Goal: Check status: Check status

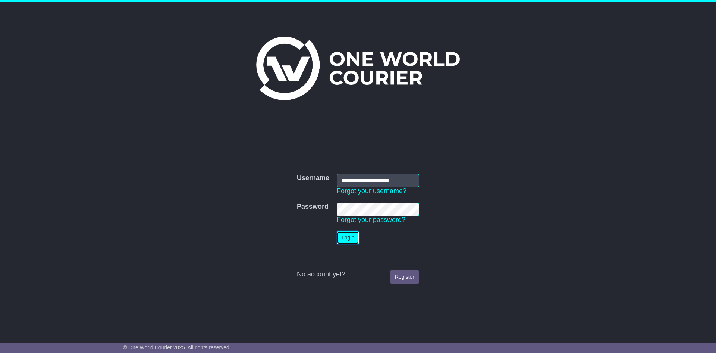
click at [349, 234] on button "Login" at bounding box center [348, 237] width 22 height 13
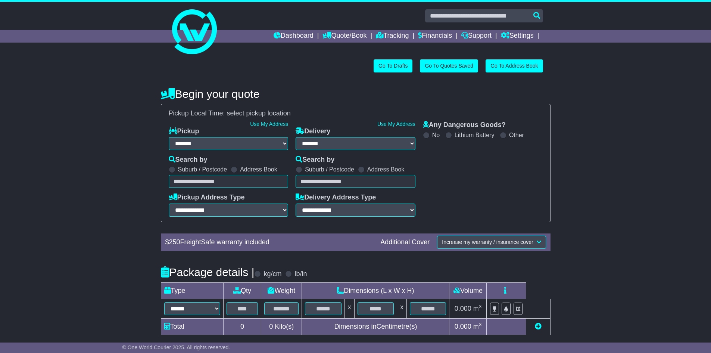
select select "**"
click at [384, 35] on link "Tracking" at bounding box center [392, 36] width 33 height 13
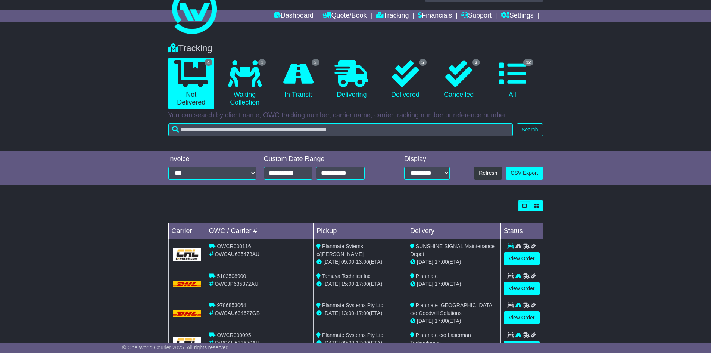
scroll to position [52, 0]
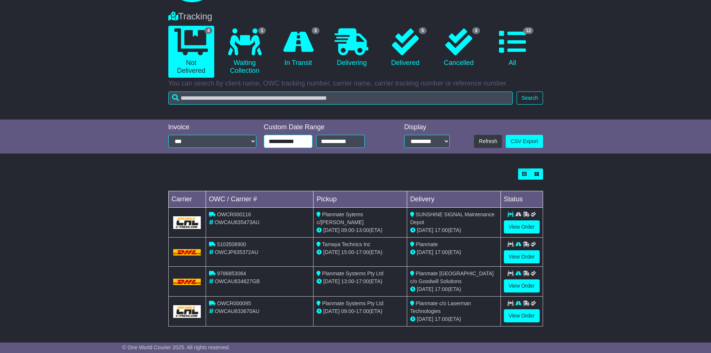
click at [306, 141] on input "**********" at bounding box center [288, 141] width 49 height 13
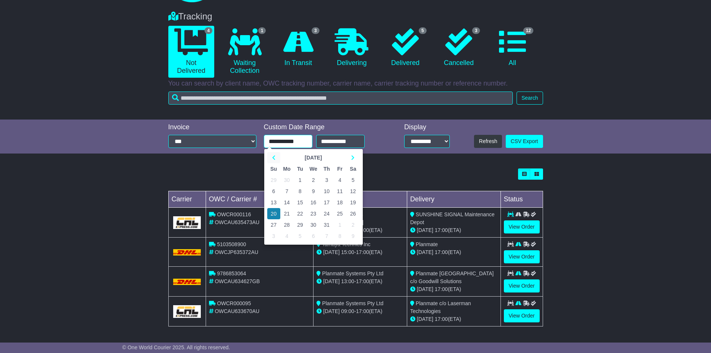
click at [273, 154] on th at bounding box center [273, 157] width 13 height 11
click at [275, 179] on td "1" at bounding box center [273, 179] width 13 height 11
type input "**********"
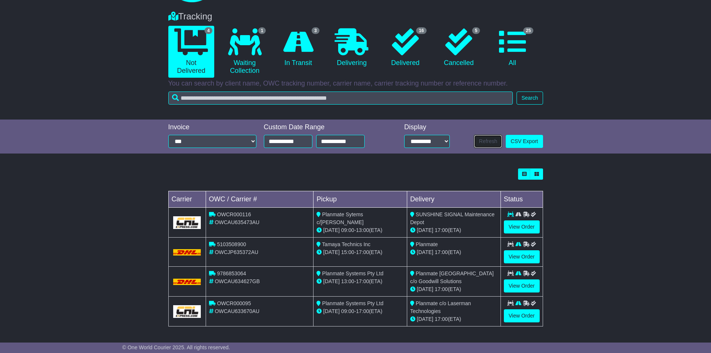
click at [488, 141] on button "Refresh" at bounding box center [488, 141] width 28 height 13
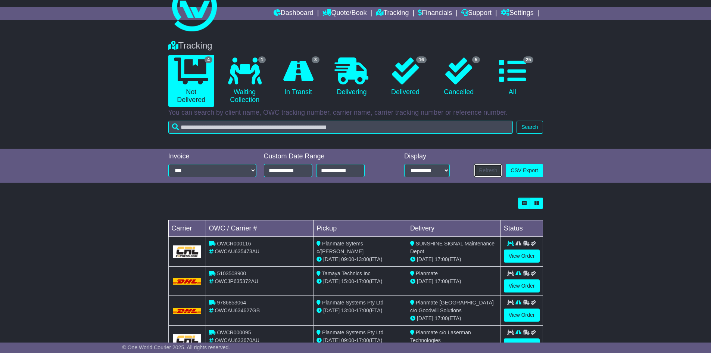
scroll to position [0, 0]
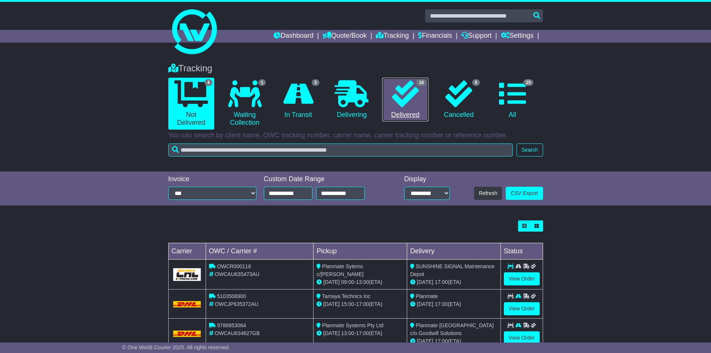
click at [412, 92] on icon at bounding box center [405, 93] width 27 height 27
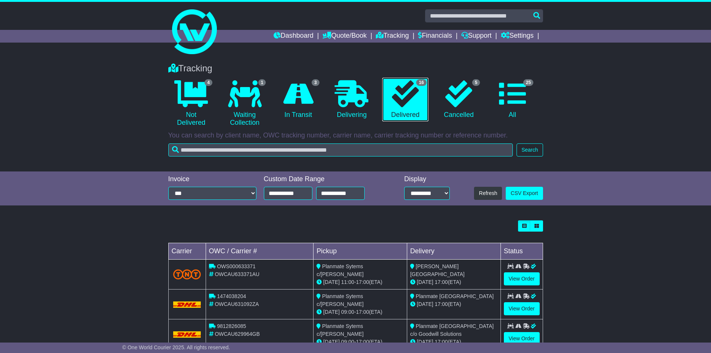
scroll to position [187, 0]
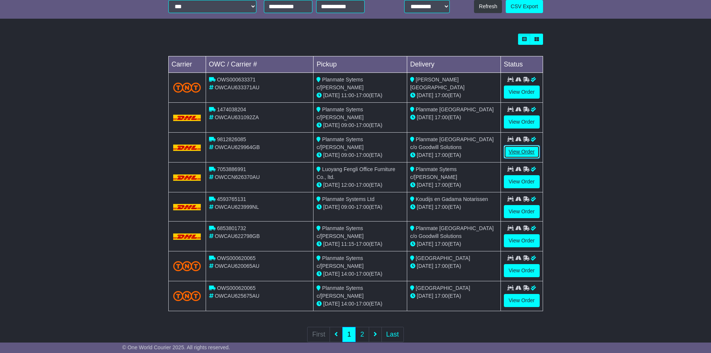
click at [511, 149] on link "View Order" at bounding box center [522, 151] width 36 height 13
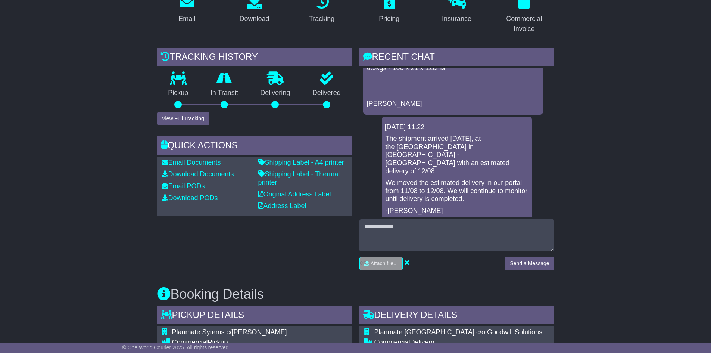
scroll to position [416, 0]
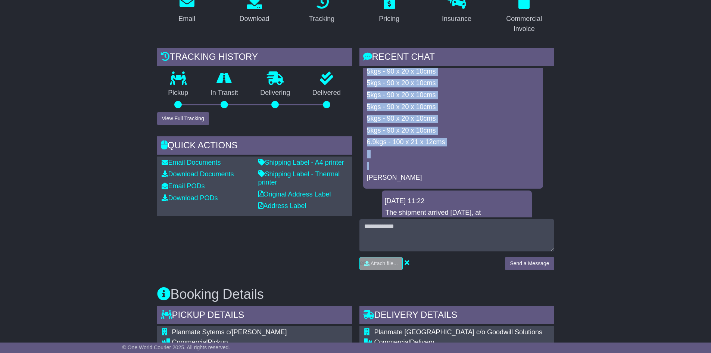
drag, startPoint x: 474, startPoint y: 102, endPoint x: 474, endPoint y: 159, distance: 57.1
click at [474, 159] on div "Lara Te Naiti 18 Aug 2025 15:58 Dear Customer, Please see DHL reweigh below res…" at bounding box center [453, 89] width 180 height 200
copy div "18 Aug 2025 15:58 Dear Customer, Please see DHL reweigh below resulting in a hi…"
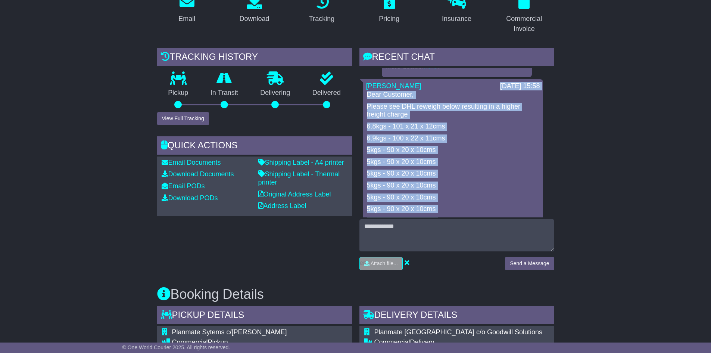
scroll to position [229, 0]
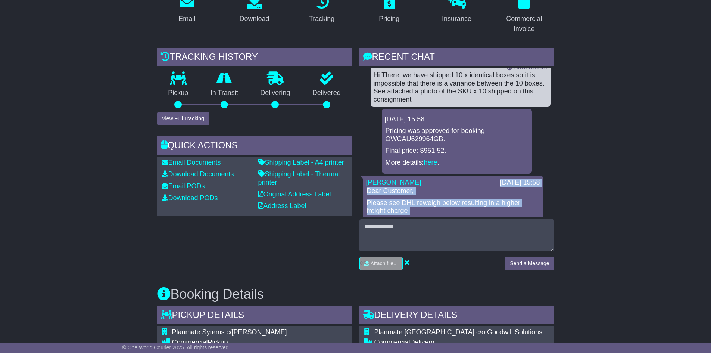
drag, startPoint x: 409, startPoint y: 193, endPoint x: 384, endPoint y: 194, distance: 25.0
copy div "18 Aug 2025 15:58 Dear Customer, Please see DHL reweigh below resulting in a hi…"
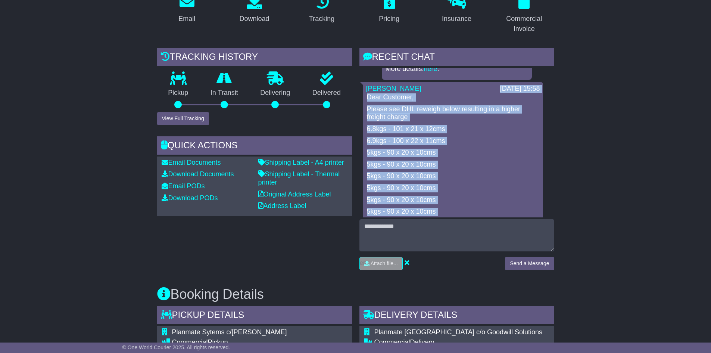
scroll to position [378, 0]
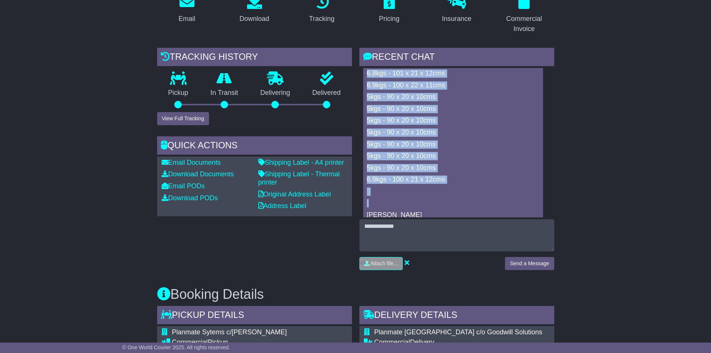
click at [438, 129] on div "Dear Customer, Please see DHL reweigh below resulting in a higher freight charg…" at bounding box center [453, 128] width 174 height 181
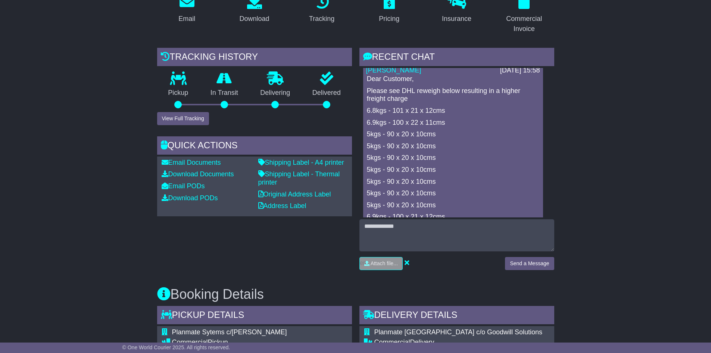
scroll to position [304, 0]
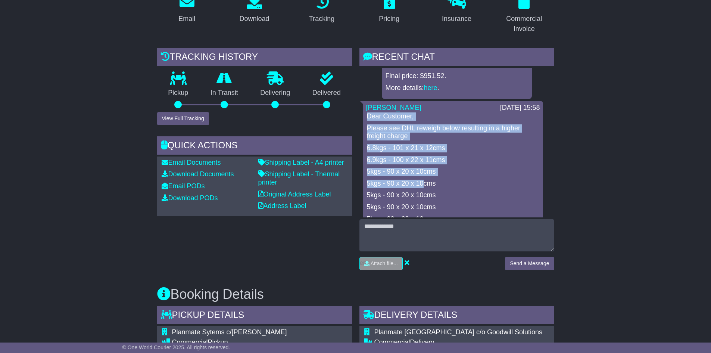
drag, startPoint x: 368, startPoint y: 109, endPoint x: 425, endPoint y: 177, distance: 88.7
click at [425, 177] on div "Dear Customer, Please see DHL reweigh below resulting in a higher freight charg…" at bounding box center [453, 202] width 174 height 181
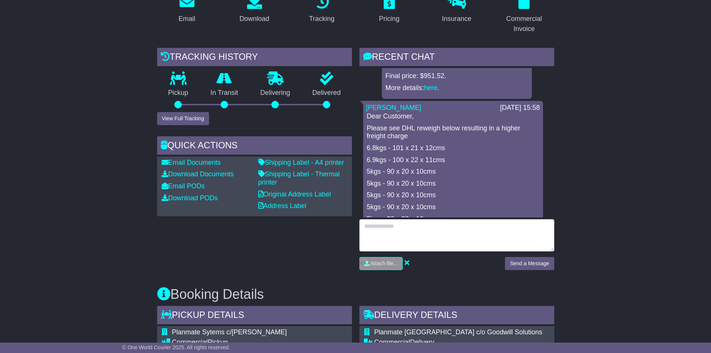
click at [382, 219] on textarea at bounding box center [456, 235] width 195 height 32
paste textarea "**********"
type textarea "**********"
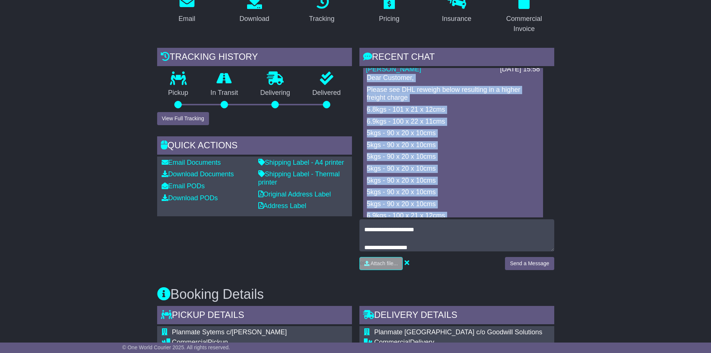
scroll to position [373, 0]
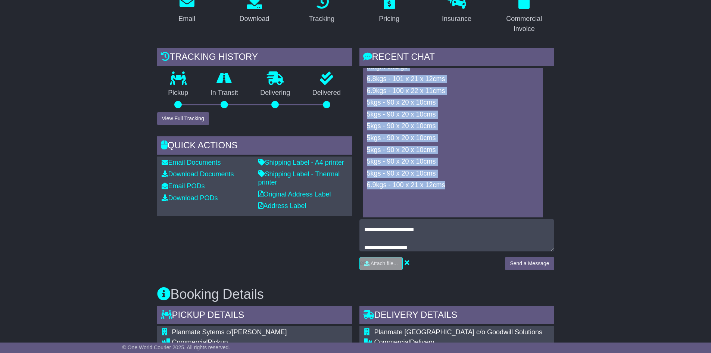
drag, startPoint x: 368, startPoint y: 107, endPoint x: 456, endPoint y: 178, distance: 112.5
click at [456, 178] on div "Dear Customer, Please see DHL reweigh below resulting in a higher freight charg…" at bounding box center [453, 133] width 174 height 181
copy div "Dear Customer, Please see DHL reweigh below resulting in a higher freight charg…"
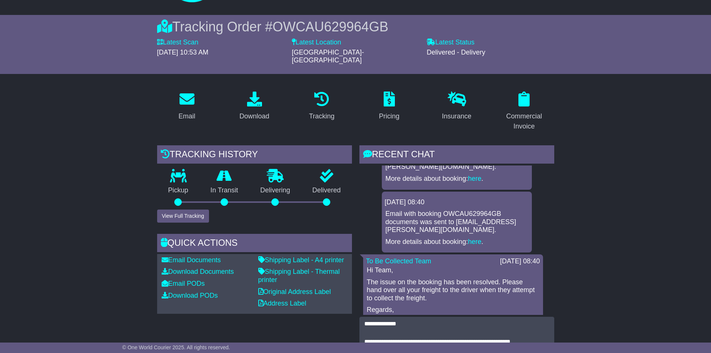
scroll to position [37, 0]
